Goal: Find specific page/section: Find specific page/section

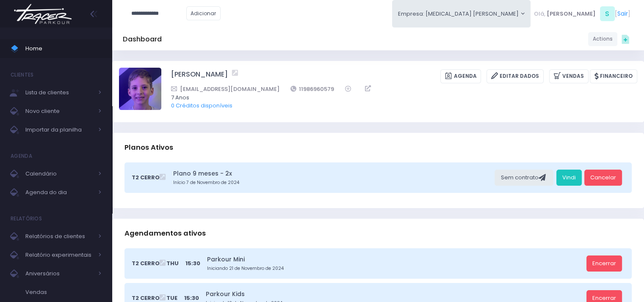
type input "**********"
click input "submit" at bounding box center [0, 0] width 0 height 0
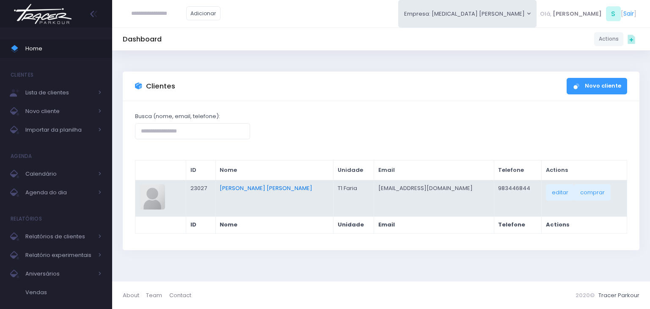
drag, startPoint x: 278, startPoint y: 188, endPoint x: 295, endPoint y: 186, distance: 17.9
click at [278, 188] on link "[PERSON_NAME] [PERSON_NAME]" at bounding box center [266, 188] width 93 height 8
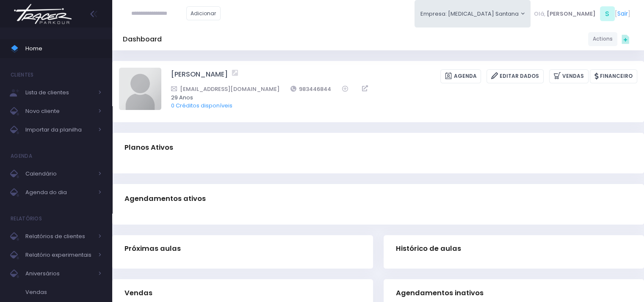
click at [153, 11] on input "text" at bounding box center [158, 14] width 55 height 16
type input "**********"
click input "submit" at bounding box center [0, 0] width 0 height 0
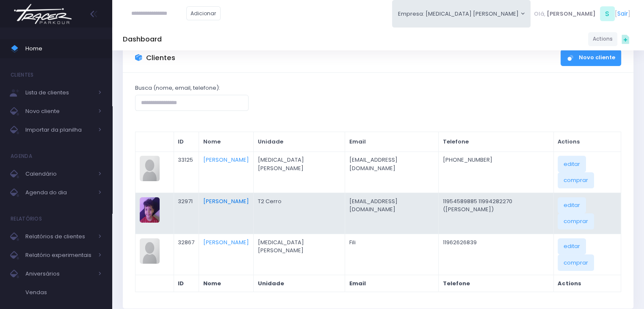
scroll to position [42, 0]
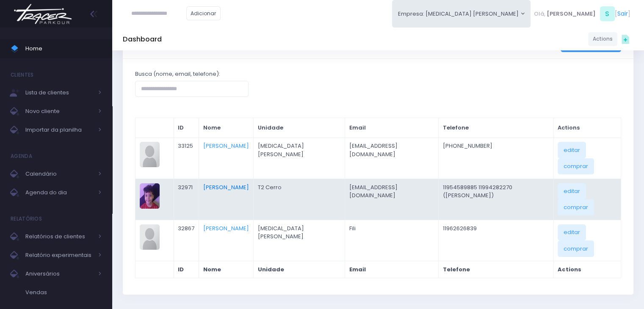
click at [249, 183] on link "[PERSON_NAME]" at bounding box center [226, 187] width 46 height 8
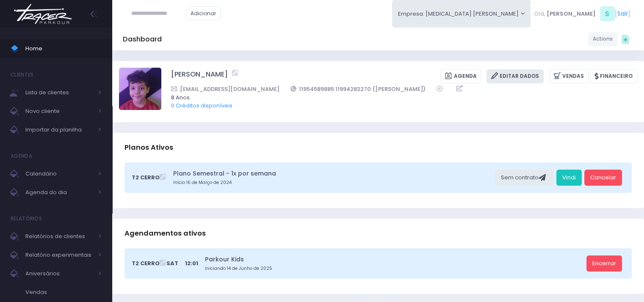
click at [511, 82] on link "Editar Dados" at bounding box center [514, 76] width 57 height 14
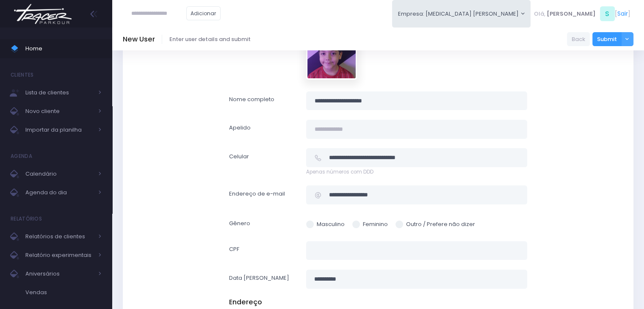
scroll to position [85, 0]
